Goal: Transaction & Acquisition: Purchase product/service

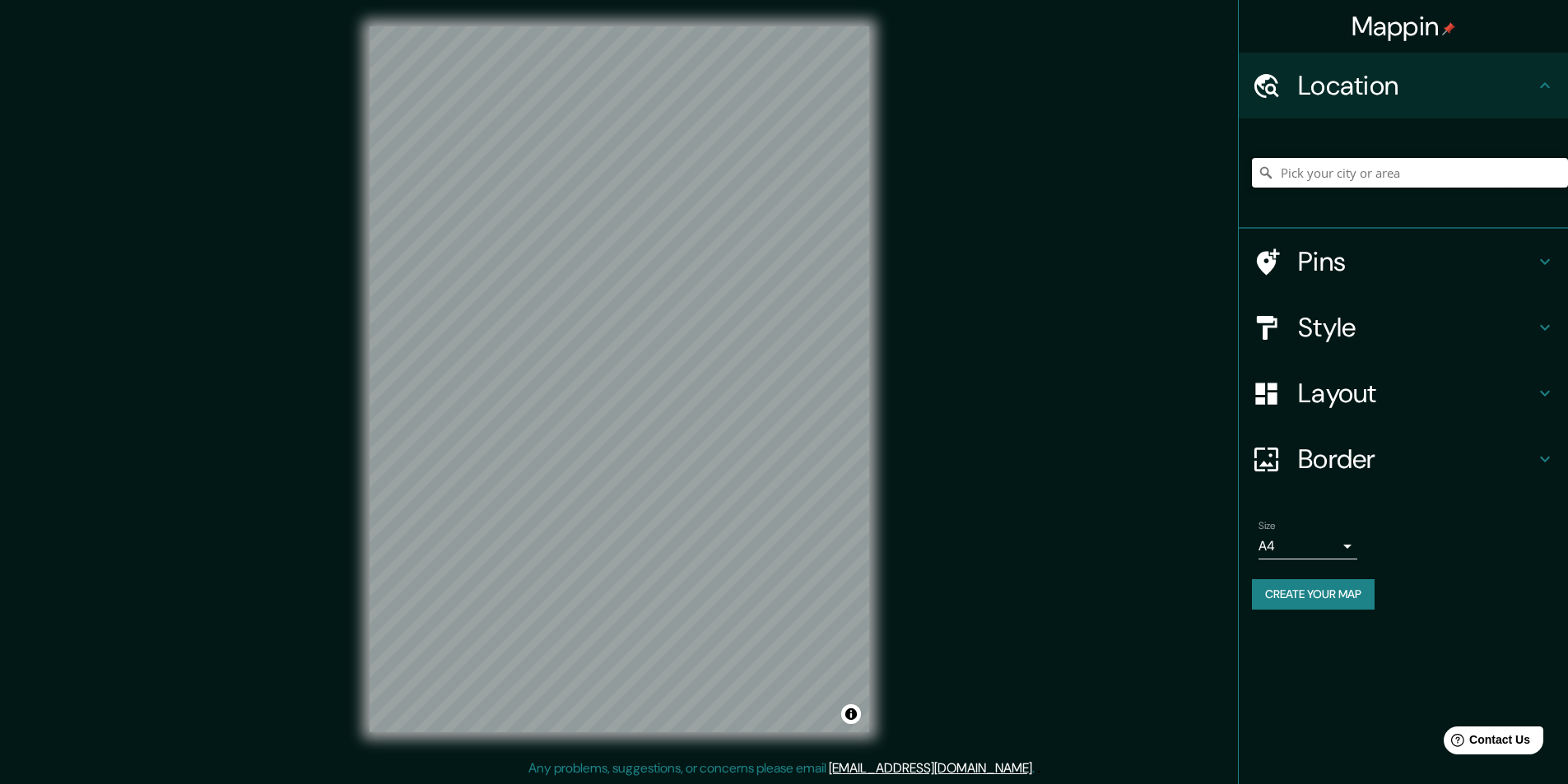
click at [1293, 166] on input "Pick your city or area" at bounding box center [1410, 172] width 316 height 30
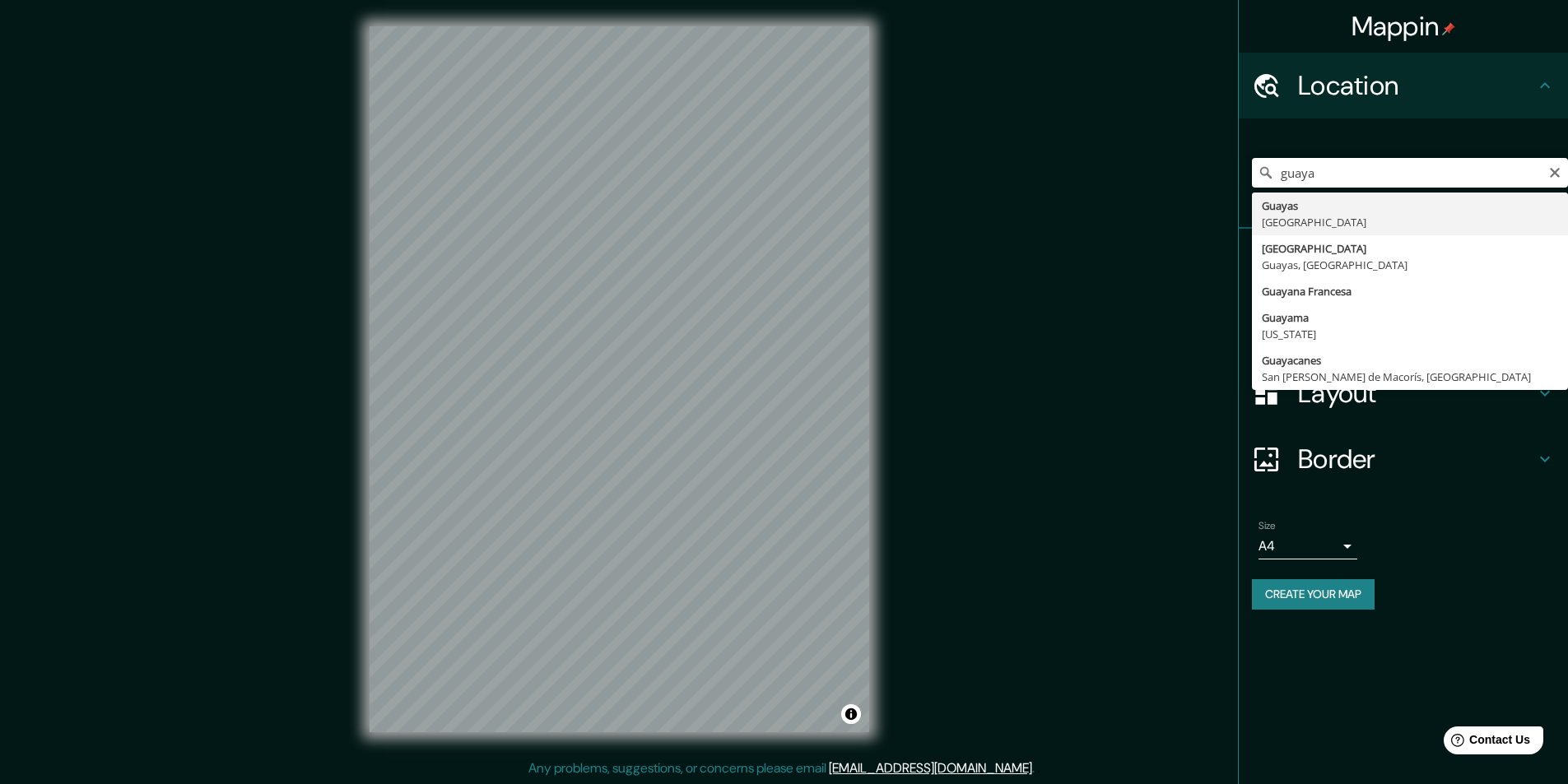
type input "[GEOGRAPHIC_DATA], [GEOGRAPHIC_DATA], [GEOGRAPHIC_DATA]"
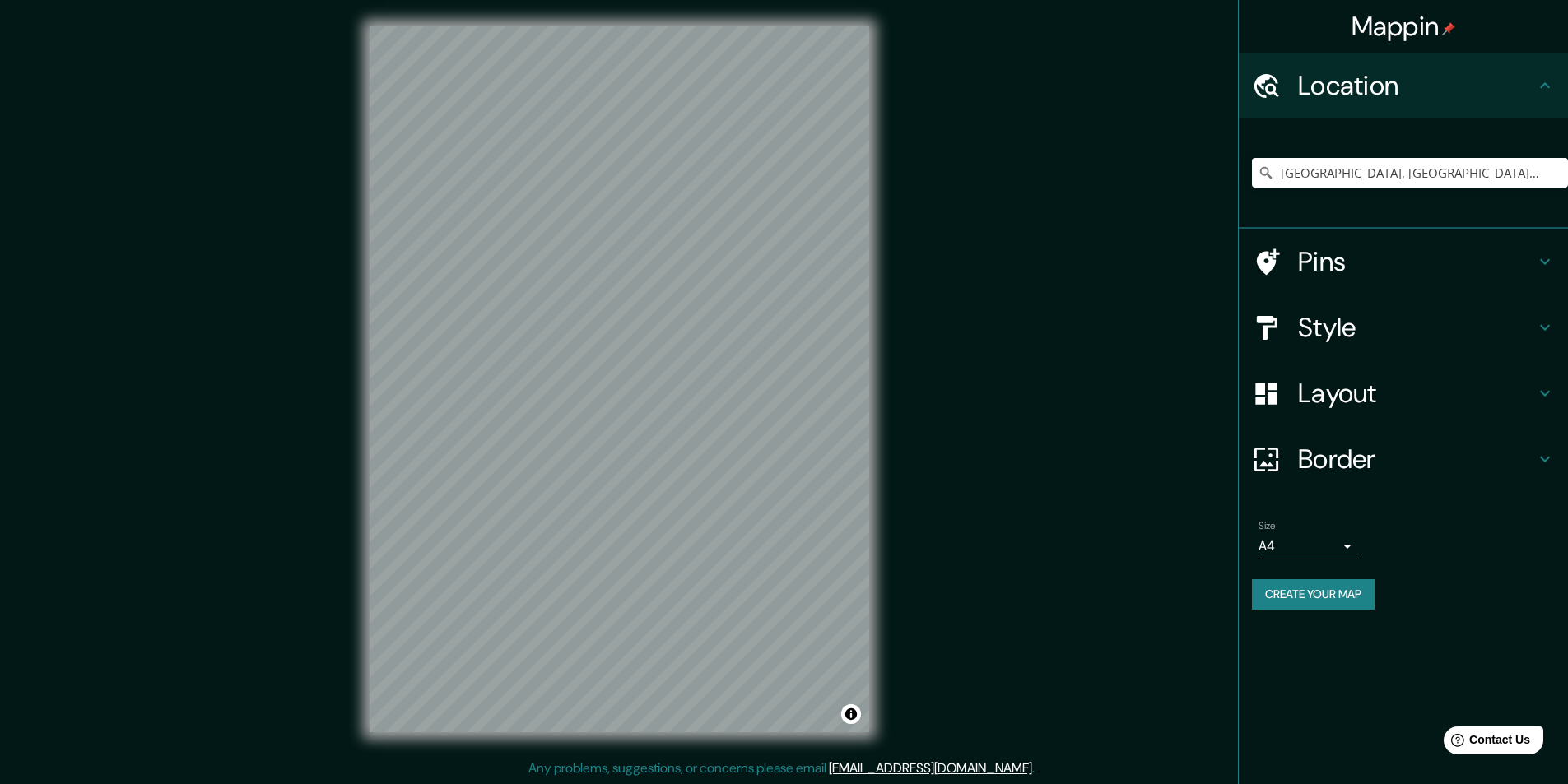
click at [1438, 397] on h4 "Layout" at bounding box center [1416, 393] width 237 height 33
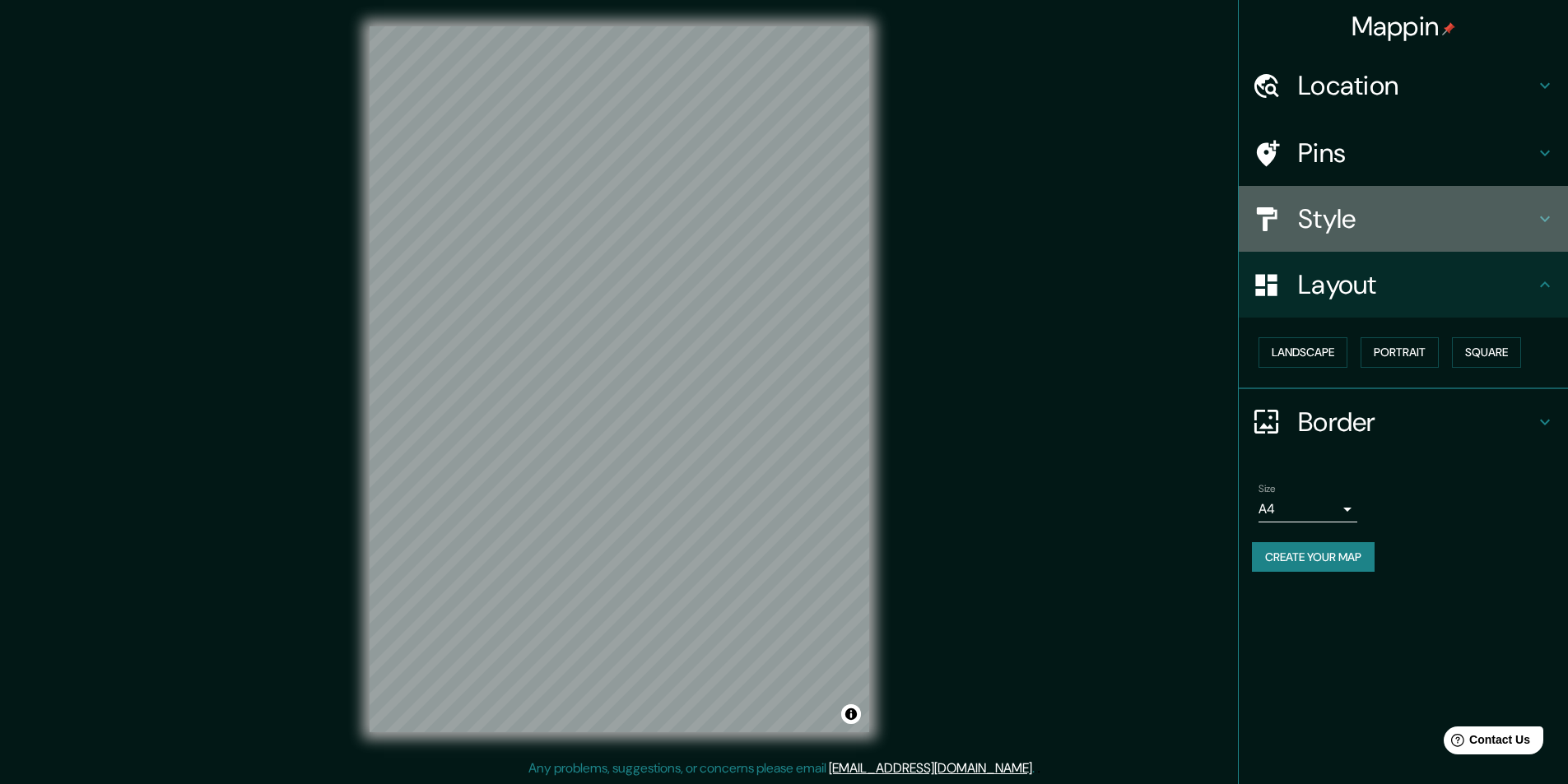
click at [1405, 205] on h4 "Style" at bounding box center [1416, 218] width 237 height 33
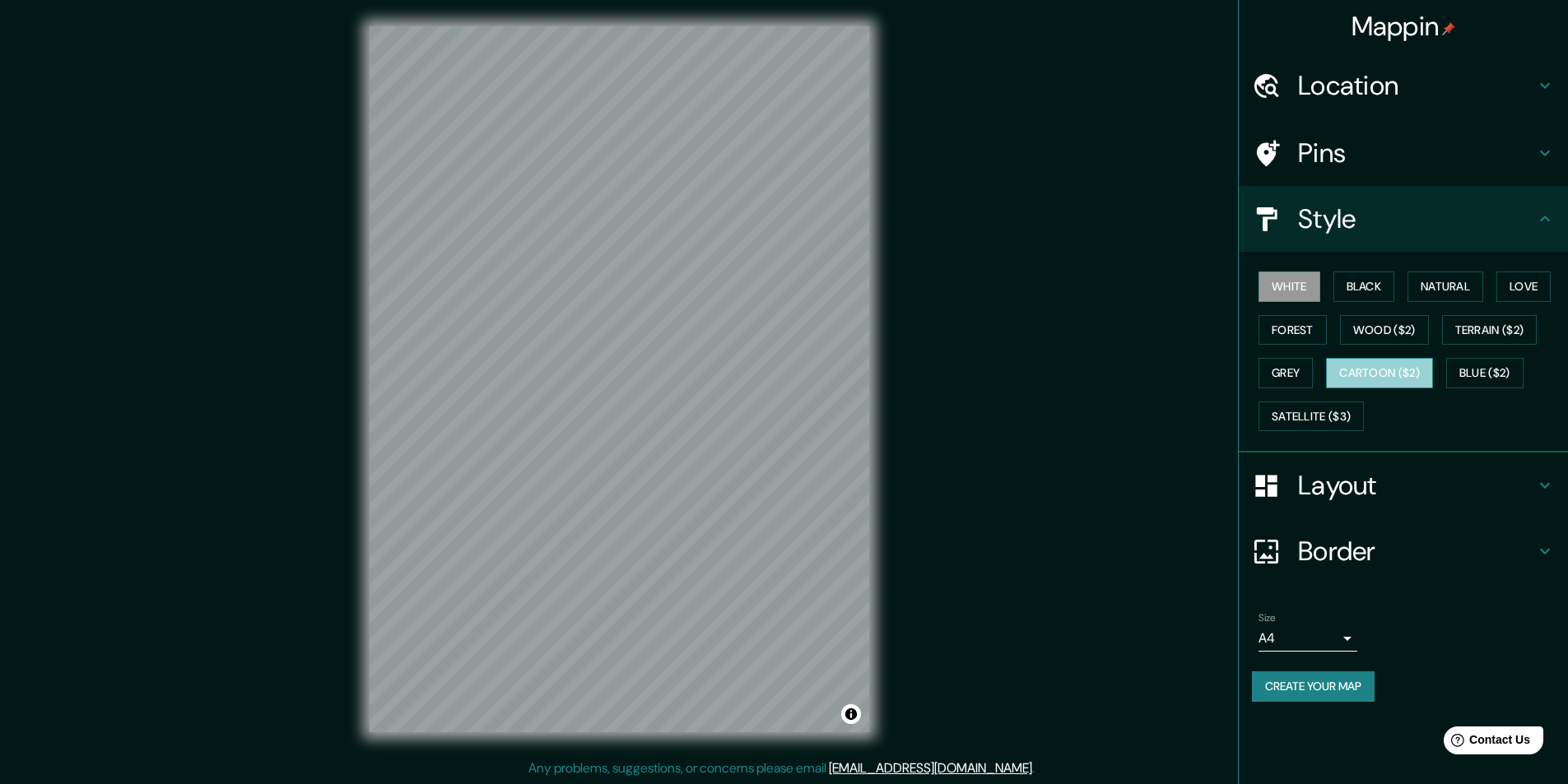
click at [1374, 380] on button "Cartoon ($2)" at bounding box center [1378, 373] width 107 height 31
click at [1320, 506] on div "Layout" at bounding box center [1403, 485] width 329 height 65
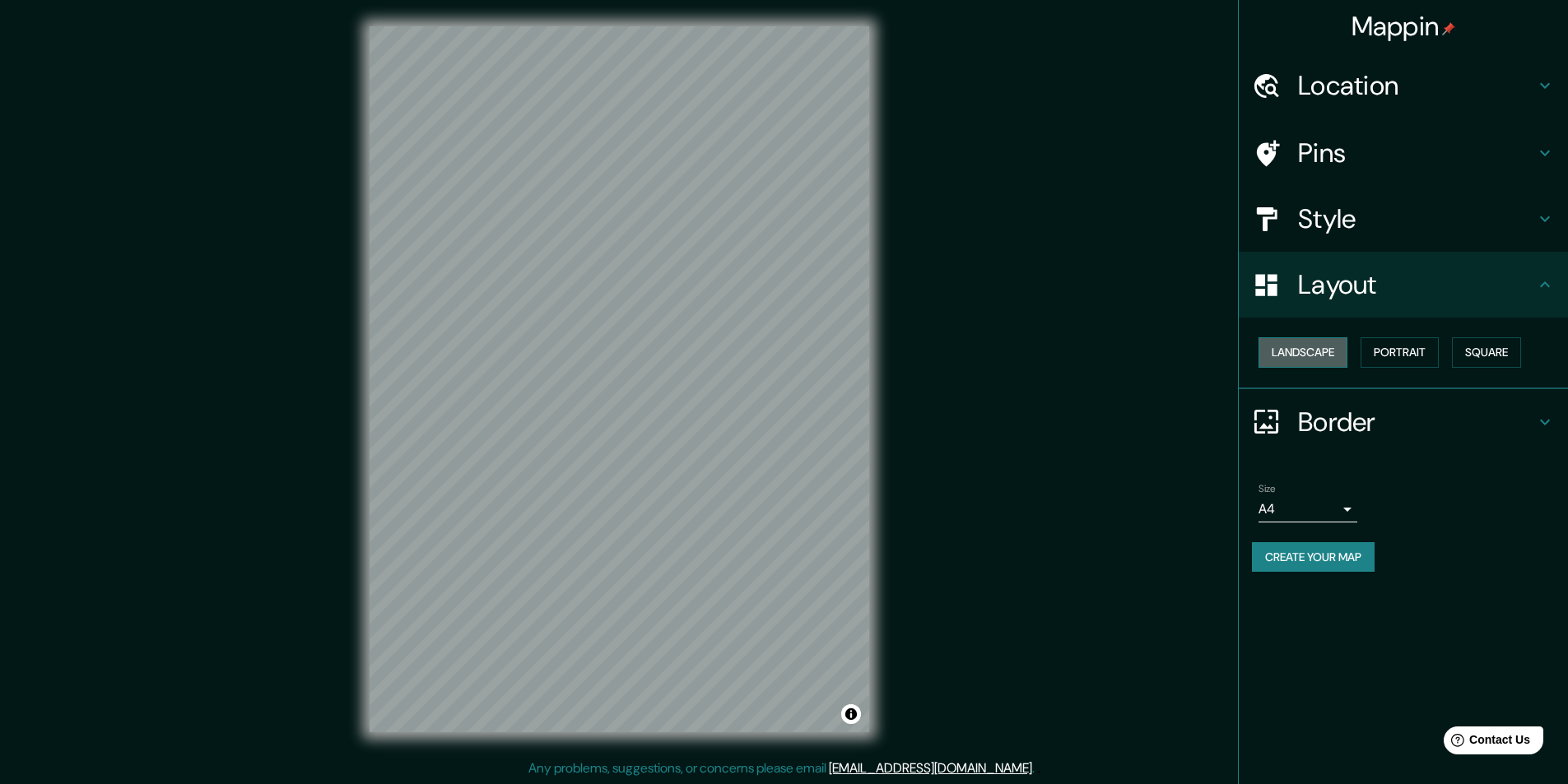
click at [1298, 365] on button "Landscape" at bounding box center [1302, 353] width 89 height 31
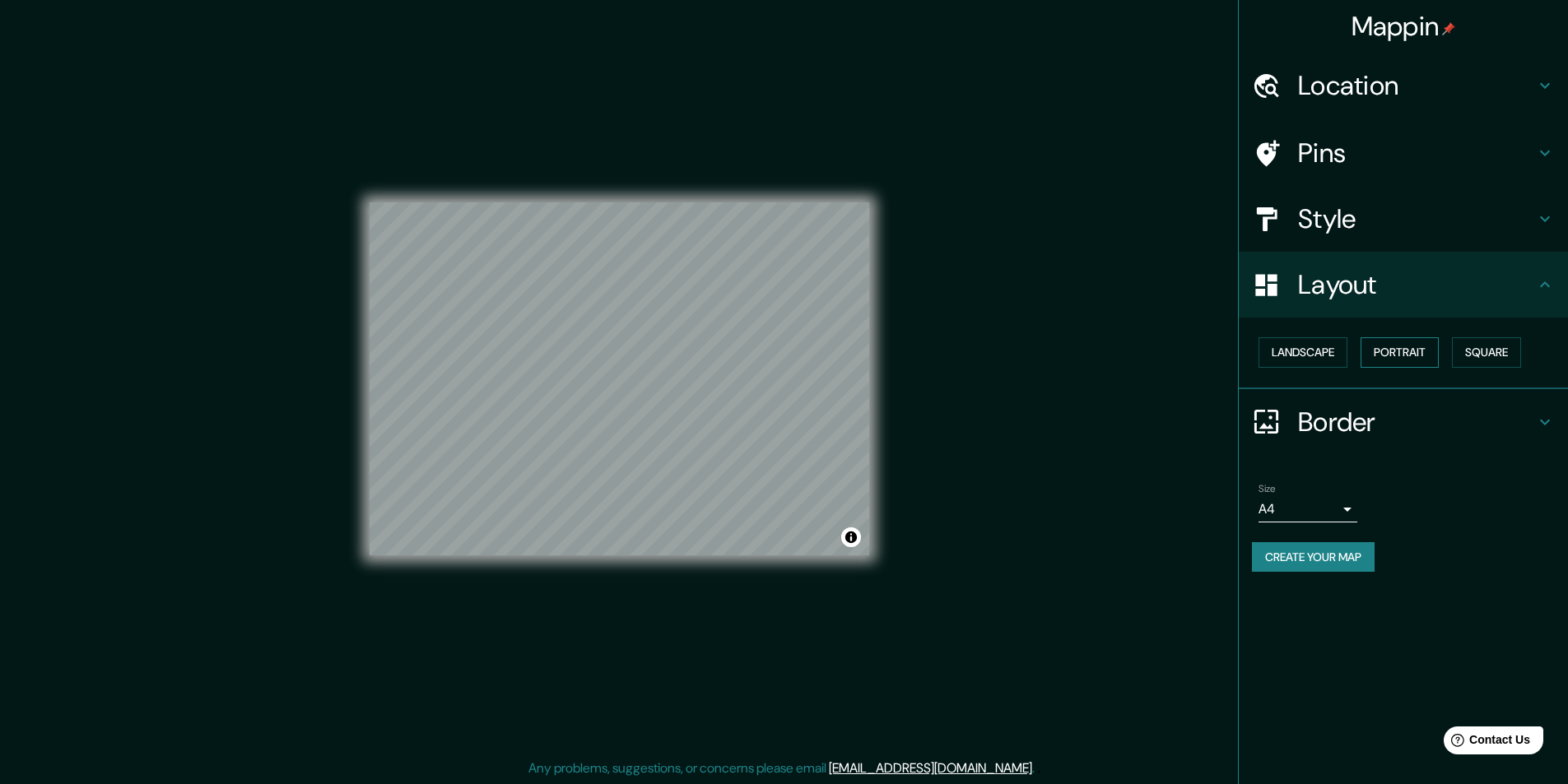
click at [1389, 351] on button "Portrait" at bounding box center [1399, 353] width 78 height 31
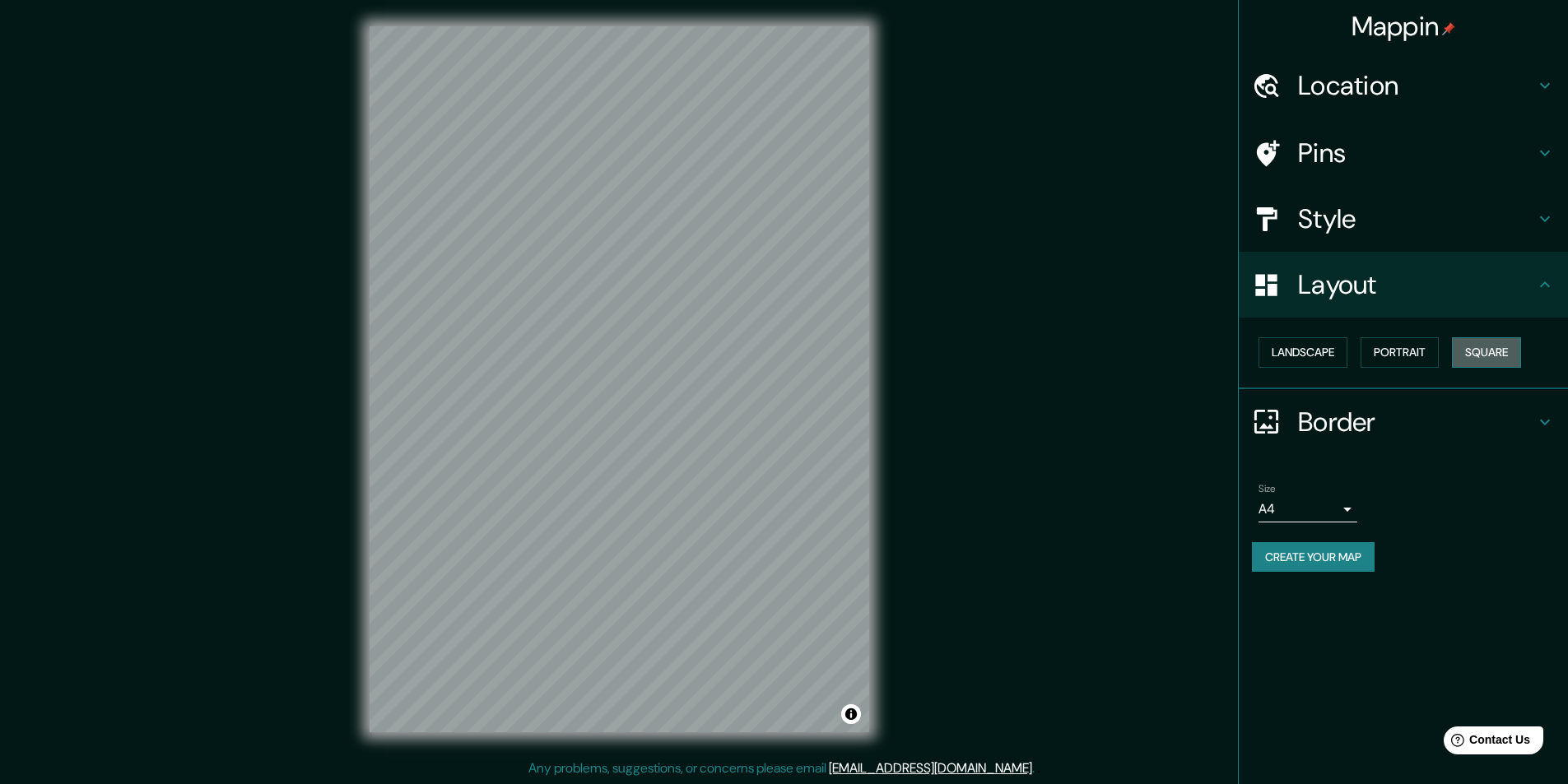
click at [1505, 359] on button "Square" at bounding box center [1486, 353] width 69 height 31
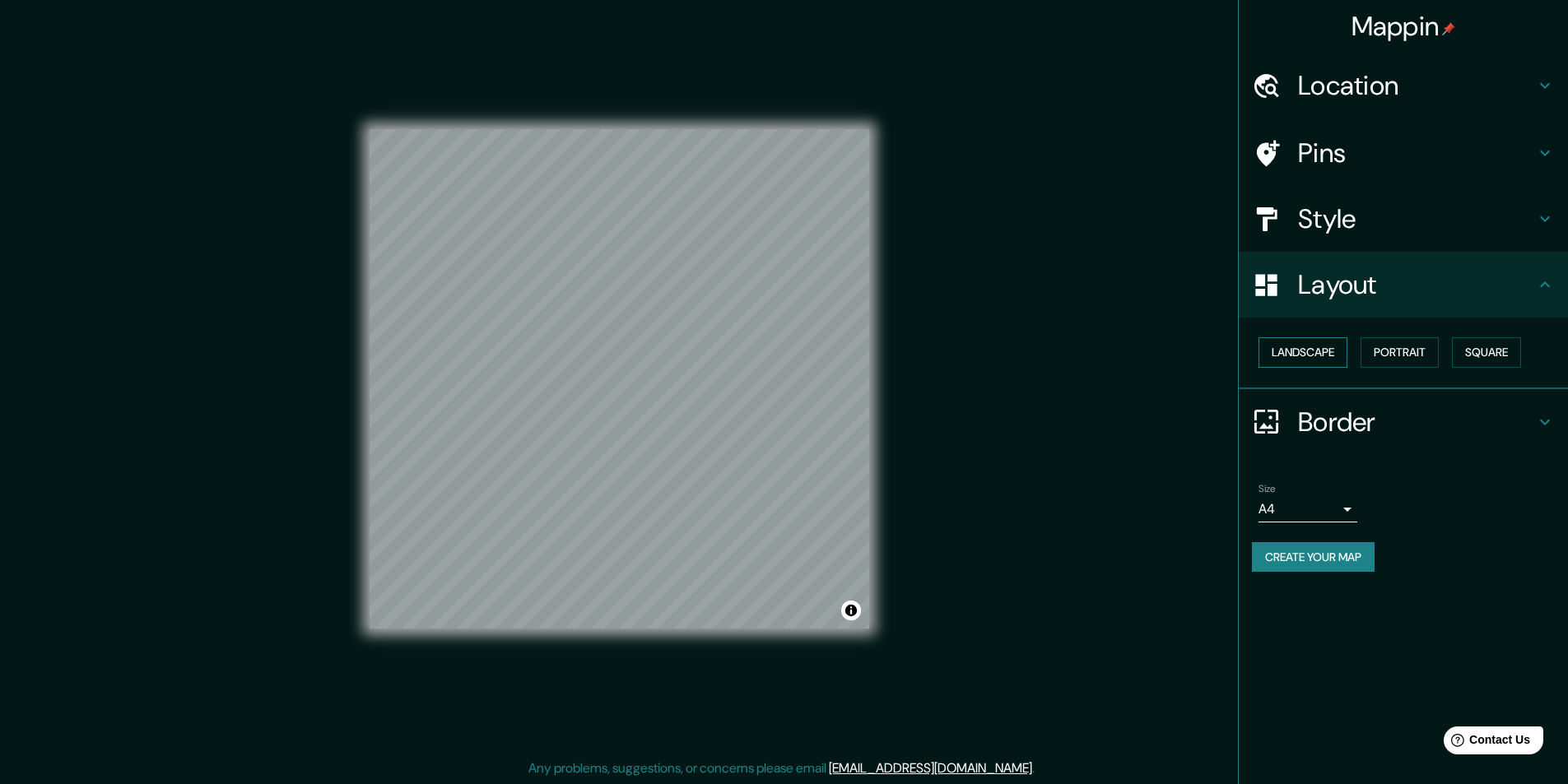
click at [1290, 361] on button "Landscape" at bounding box center [1302, 353] width 89 height 31
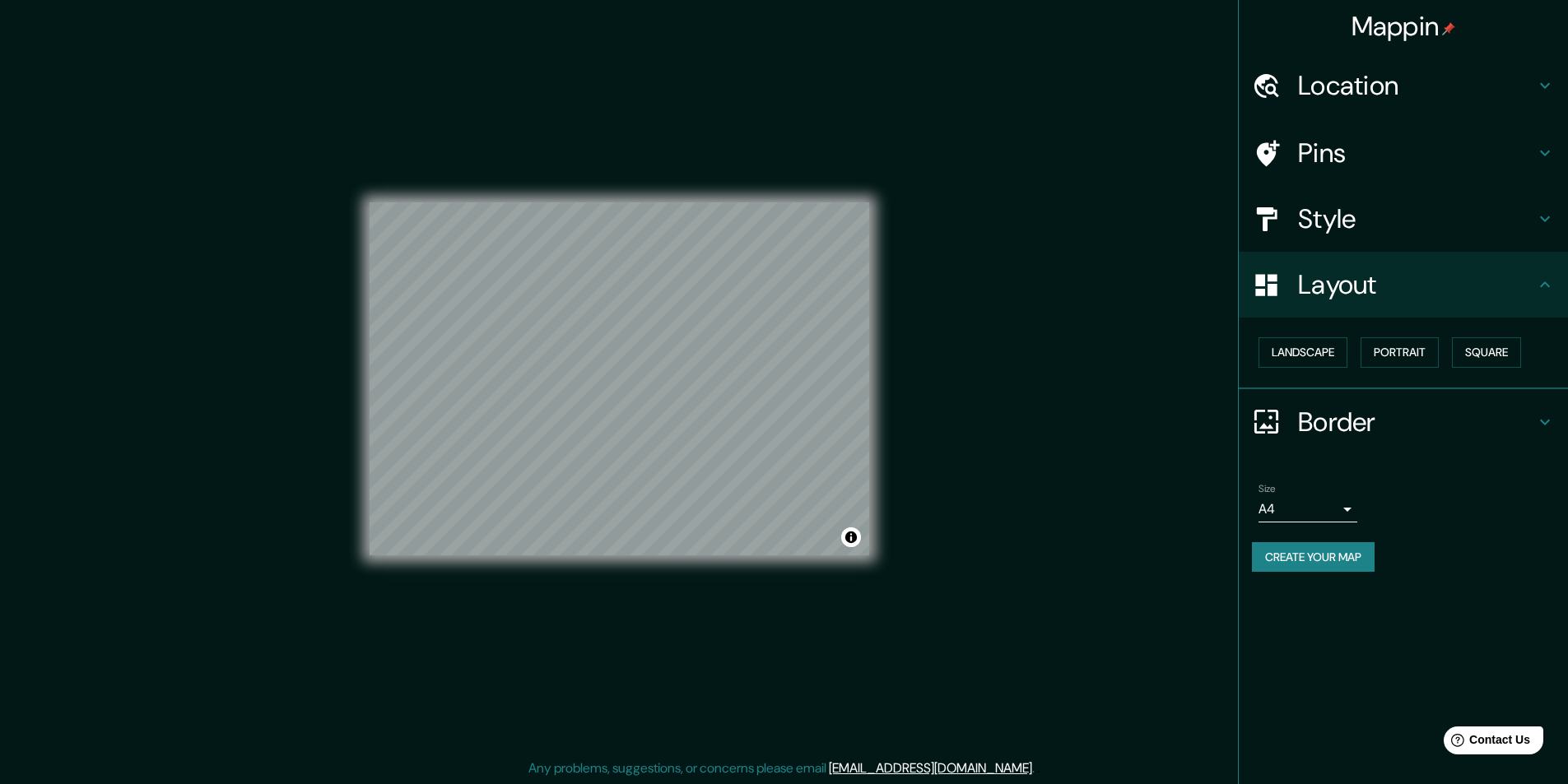
click at [1154, 394] on div "Mappin Location [GEOGRAPHIC_DATA], [GEOGRAPHIC_DATA], [GEOGRAPHIC_DATA] Pins St…" at bounding box center [784, 392] width 1568 height 785
click at [1303, 275] on h4 "Layout" at bounding box center [1416, 285] width 237 height 33
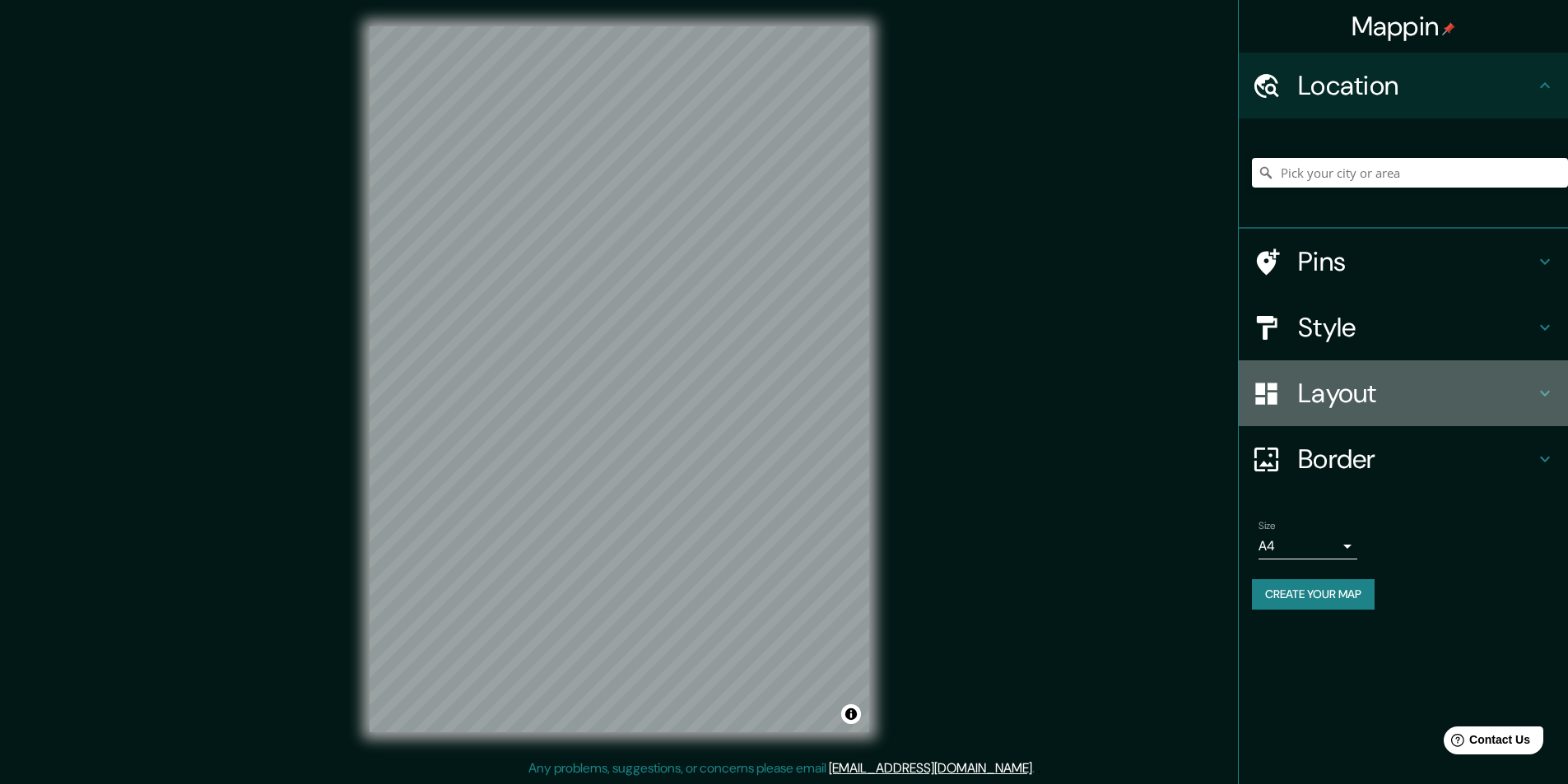
click at [1324, 382] on h4 "Layout" at bounding box center [1416, 393] width 237 height 33
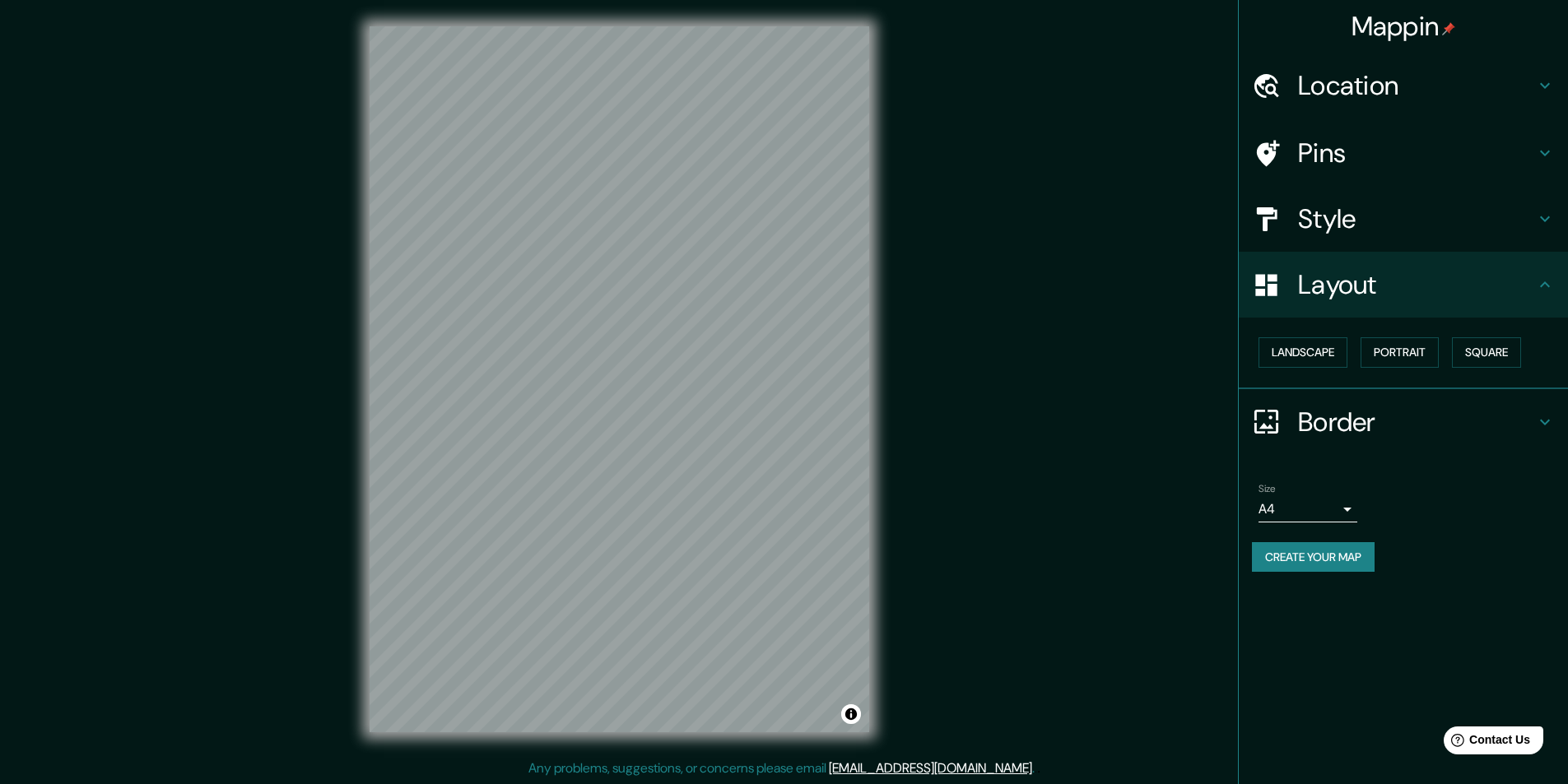
click at [1383, 218] on h4 "Style" at bounding box center [1416, 218] width 237 height 33
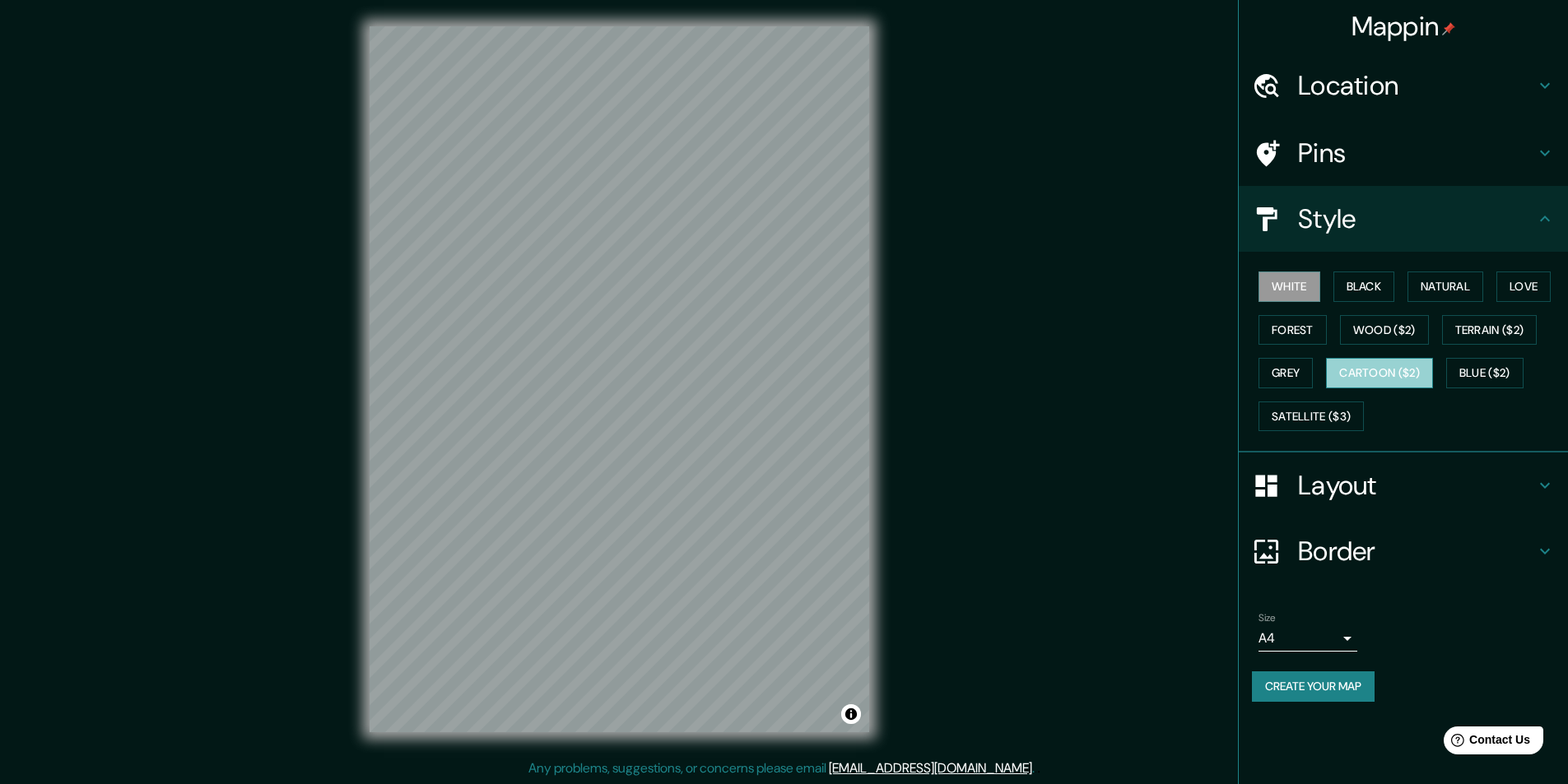
click at [1398, 371] on button "Cartoon ($2)" at bounding box center [1378, 373] width 107 height 31
click at [1445, 108] on div "Location" at bounding box center [1403, 86] width 329 height 65
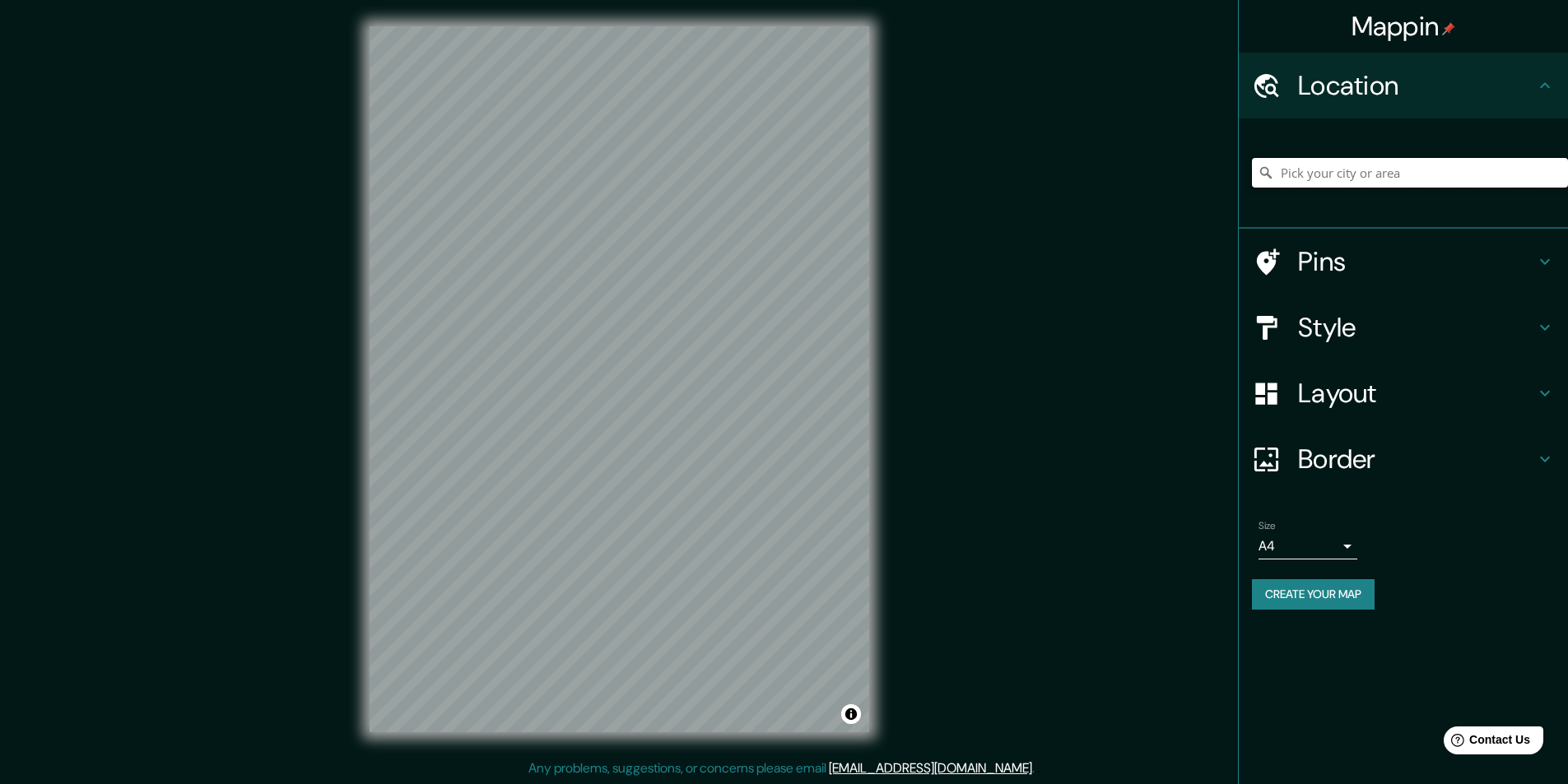
click at [1345, 165] on input "Pick your city or area" at bounding box center [1410, 172] width 316 height 30
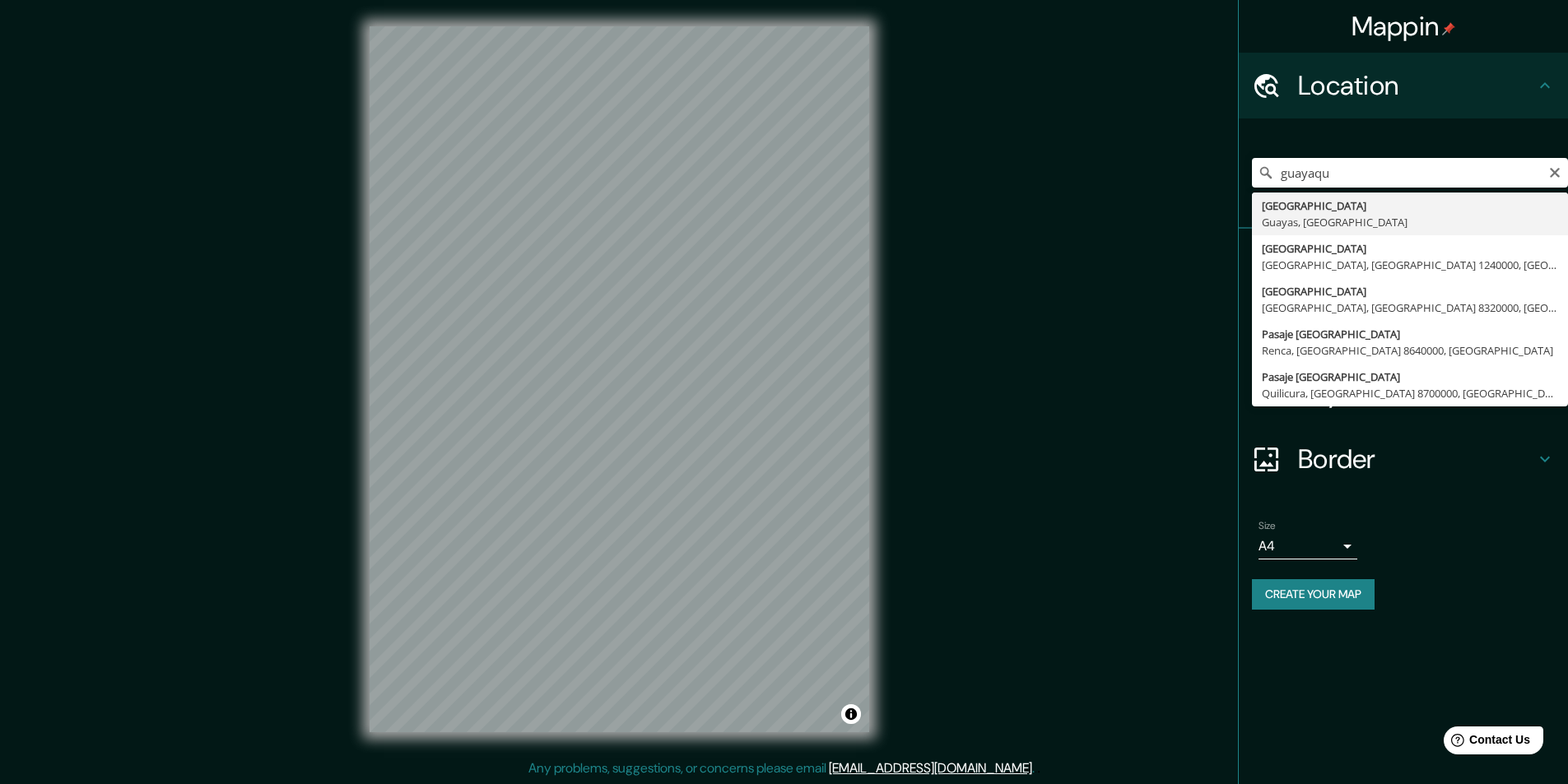
type input "[GEOGRAPHIC_DATA], [GEOGRAPHIC_DATA], [GEOGRAPHIC_DATA]"
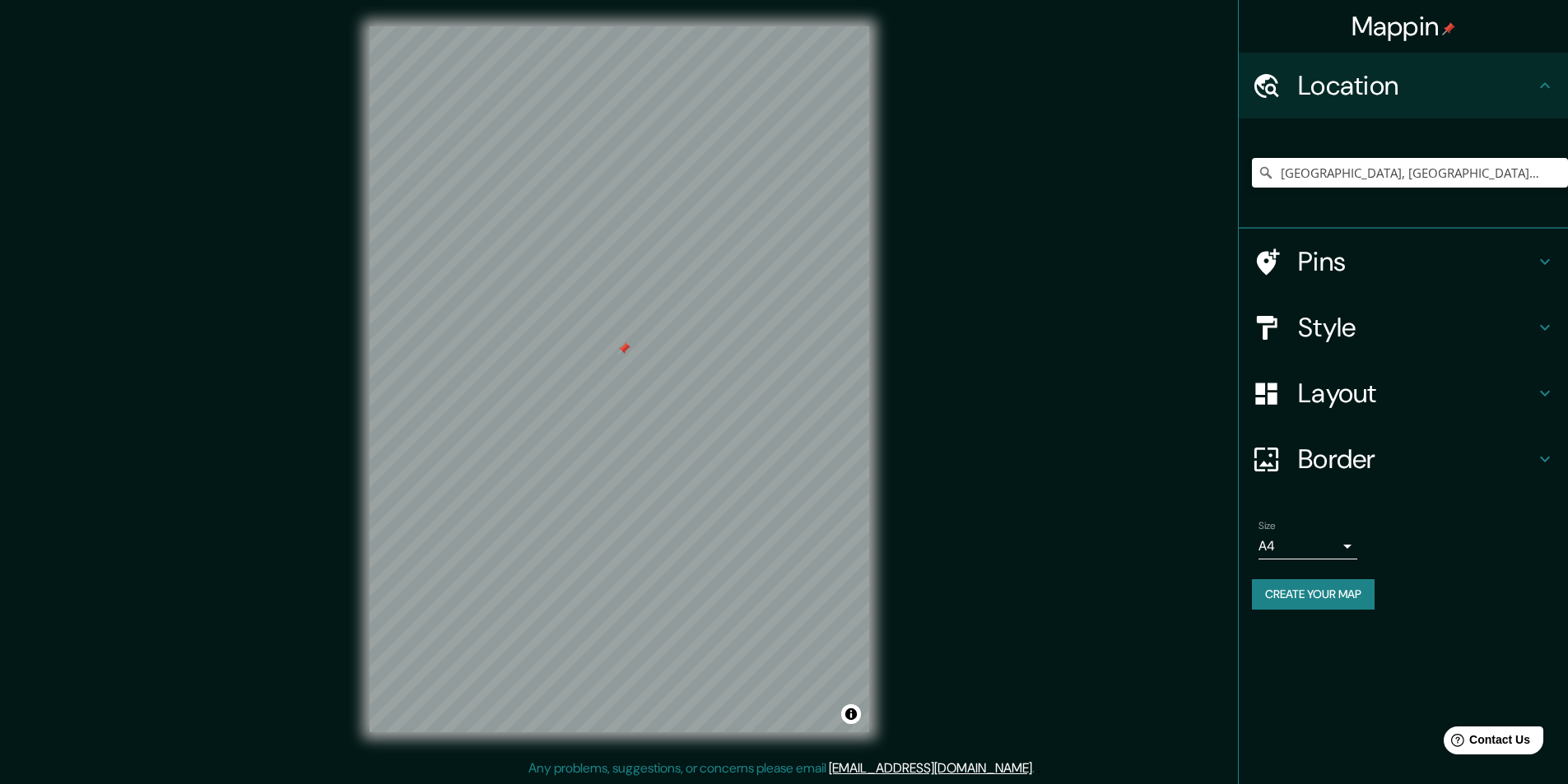
click at [627, 350] on div at bounding box center [624, 349] width 13 height 13
